Goal: Information Seeking & Learning: Find specific fact

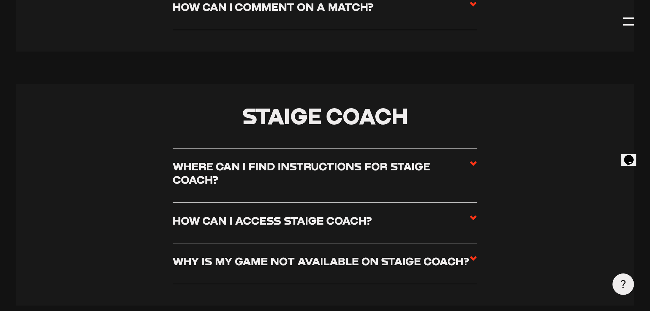
scroll to position [3342, 0]
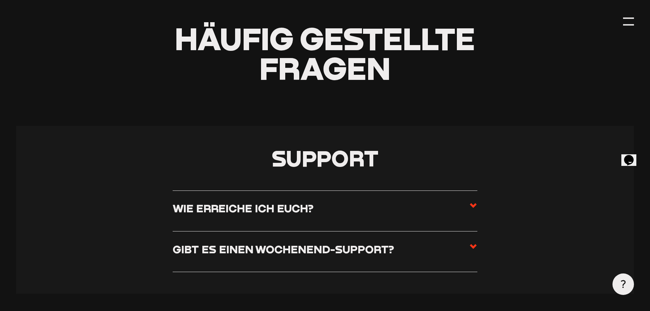
scroll to position [136, 0]
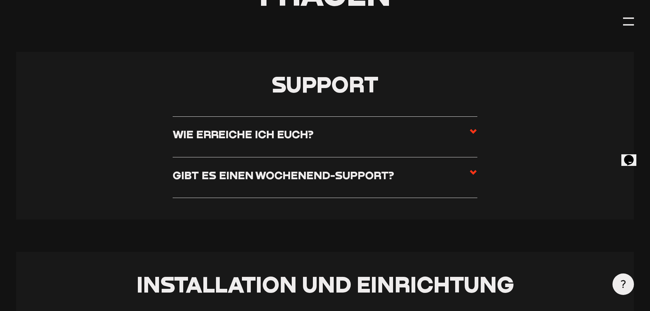
click at [495, 131] on section "Support Wie erreiche ich euch? Ihr erreicht uns von Montag bis Freitag von 08:0…" at bounding box center [324, 136] width 617 height 168
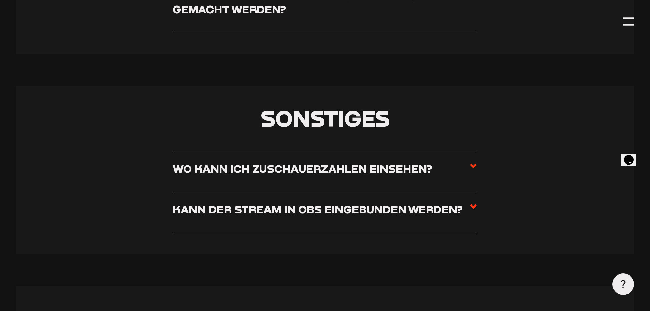
scroll to position [4228, 0]
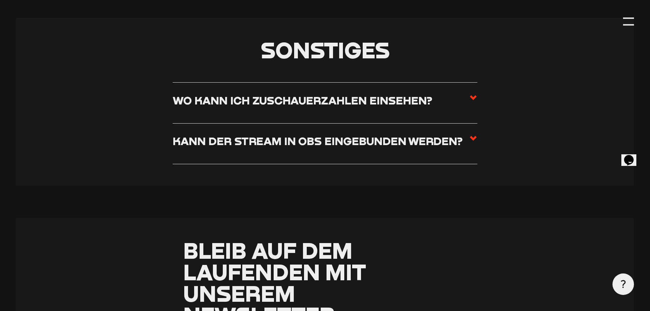
click at [460, 112] on label "Wo kann ich Zuschauerzahlen einsehen?" at bounding box center [325, 102] width 304 height 19
click at [0, 0] on input "Wo kann ich Zuschauerzahlen einsehen?" at bounding box center [0, 0] width 0 height 0
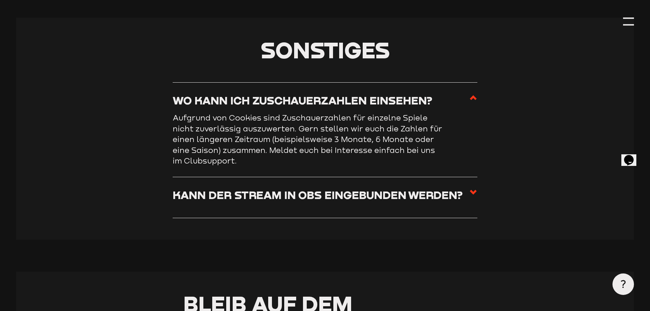
click at [460, 112] on label "Wo kann ich Zuschauerzahlen einsehen?" at bounding box center [325, 102] width 304 height 19
click at [0, 0] on input "Wo kann ich Zuschauerzahlen einsehen?" at bounding box center [0, 0] width 0 height 0
click at [471, 194] on use at bounding box center [473, 192] width 7 height 5
click at [0, 0] on input "Kann der Stream in OBS eingebunden werden?" at bounding box center [0, 0] width 0 height 0
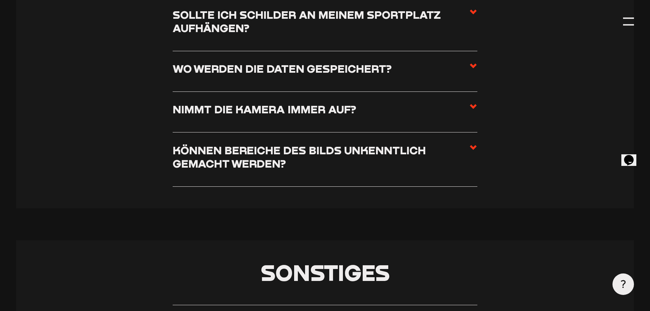
scroll to position [3921, 0]
